Goal: Navigation & Orientation: Understand site structure

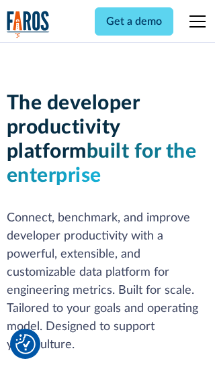
scroll to position [203, 0]
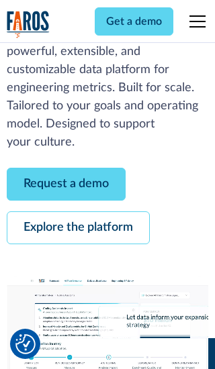
click at [66, 184] on link "Request a demo" at bounding box center [66, 184] width 119 height 33
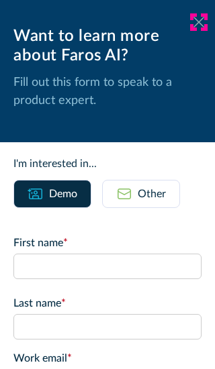
click at [199, 22] on icon at bounding box center [198, 22] width 11 height 10
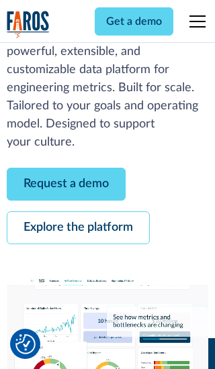
scroll to position [246, 0]
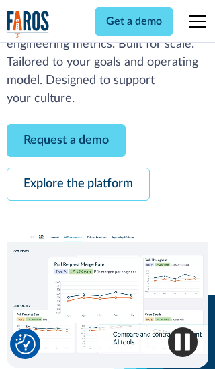
click at [78, 184] on link "Explore the platform" at bounding box center [78, 184] width 143 height 33
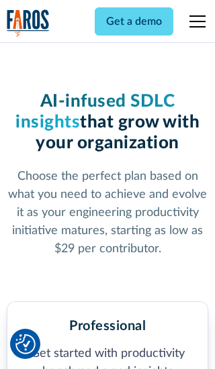
scroll to position [2086, 0]
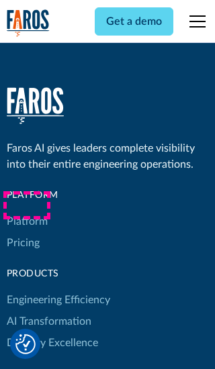
click at [26, 211] on link "Platform" at bounding box center [27, 221] width 41 height 21
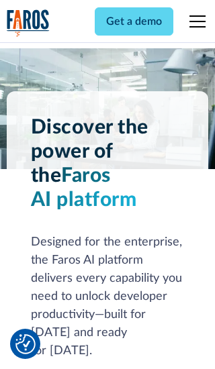
scroll to position [10524, 0]
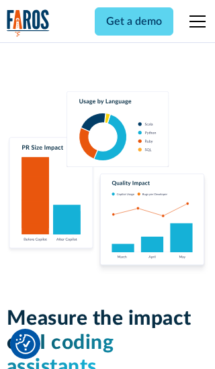
scroll to position [8307, 0]
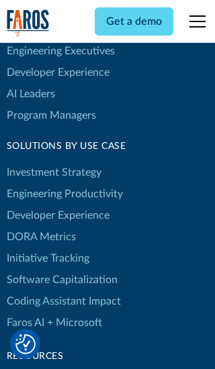
click at [40, 226] on link "DORA Metrics" at bounding box center [41, 236] width 69 height 21
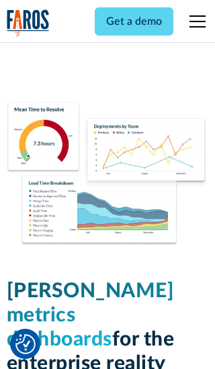
scroll to position [5885, 0]
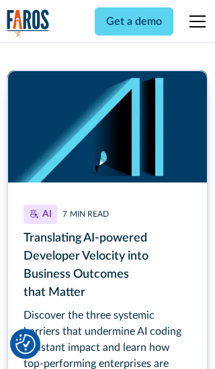
scroll to position [6090, 0]
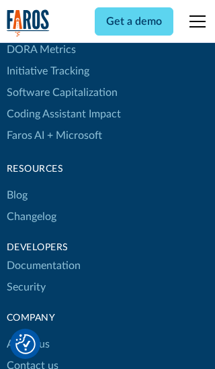
click at [31, 206] on link "Changelog" at bounding box center [32, 216] width 50 height 21
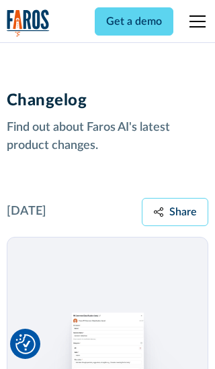
scroll to position [16226, 0]
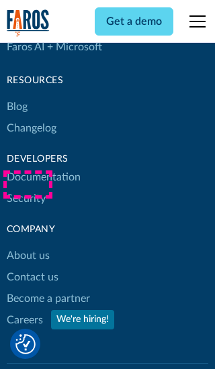
click at [28, 245] on link "About us" at bounding box center [28, 255] width 43 height 21
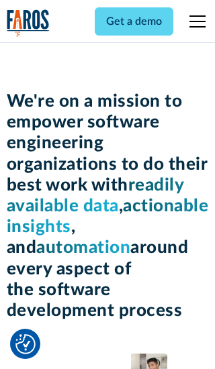
scroll to position [4636, 0]
